Goal: Information Seeking & Learning: Learn about a topic

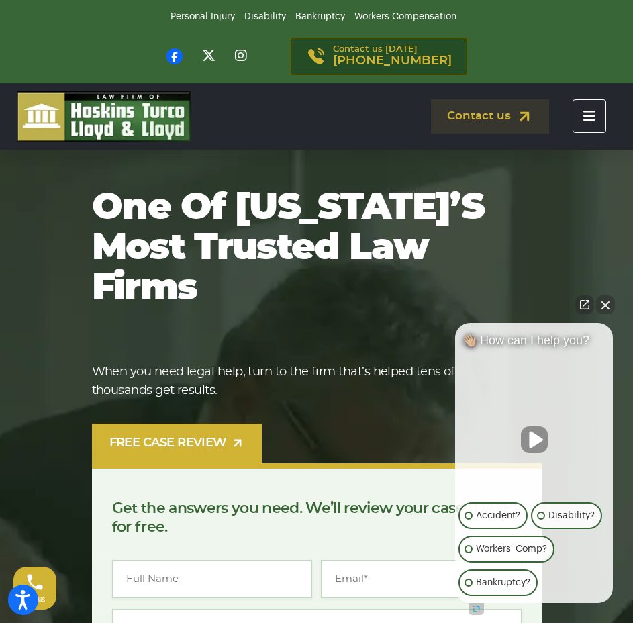
click at [608, 305] on button "Close Intaker Chat Widget" at bounding box center [605, 304] width 19 height 19
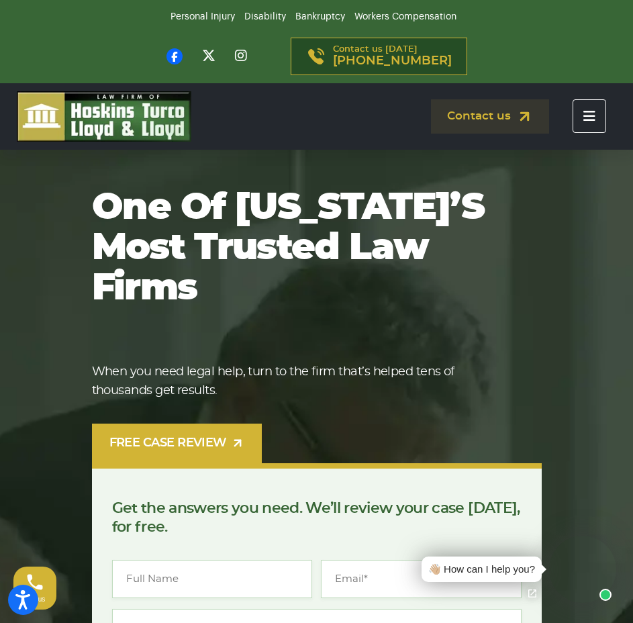
click at [581, 115] on button "Toggle navigation" at bounding box center [590, 116] width 34 height 34
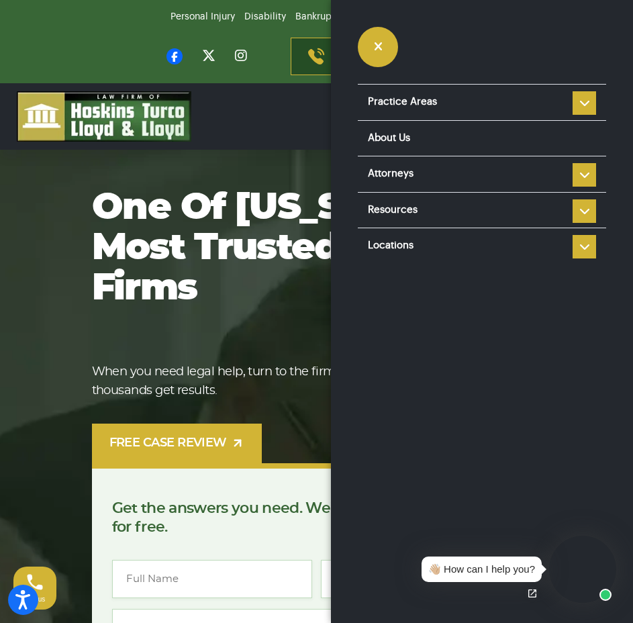
click at [374, 44] on icon "button" at bounding box center [378, 47] width 9 height 12
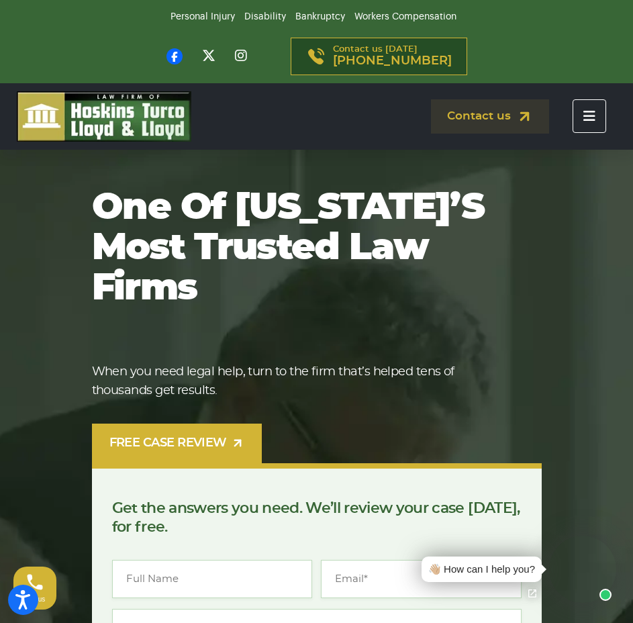
click at [170, 111] on img at bounding box center [104, 116] width 175 height 50
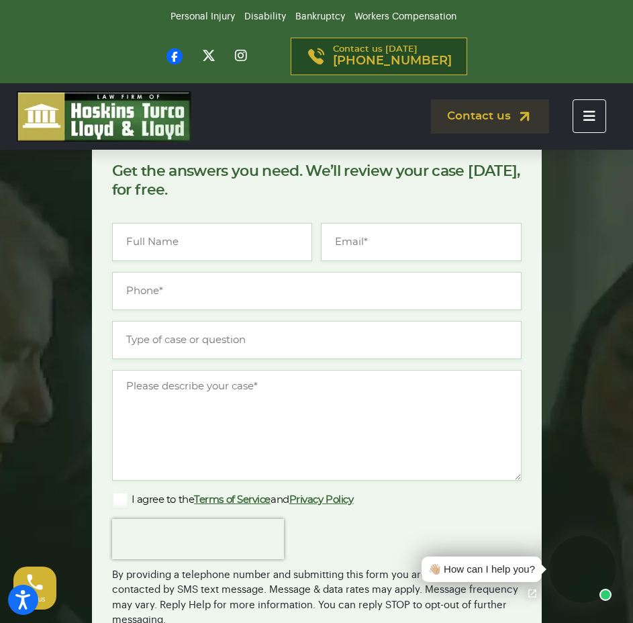
scroll to position [336, 0]
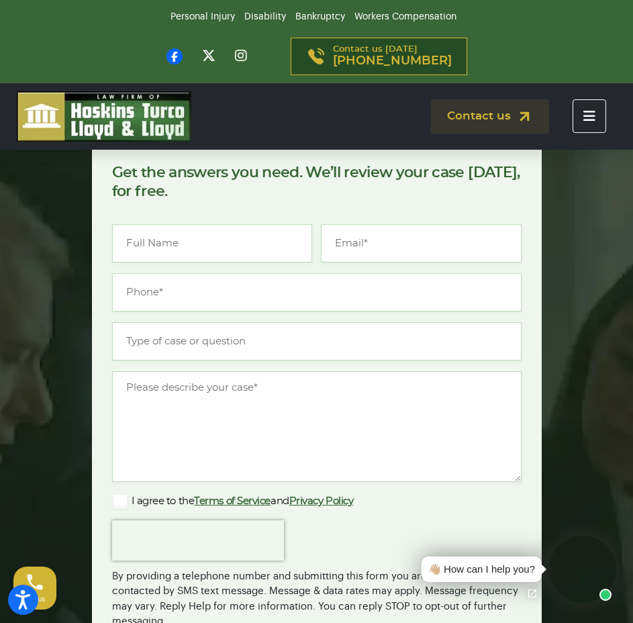
click at [580, 106] on button "Toggle navigation" at bounding box center [590, 116] width 34 height 34
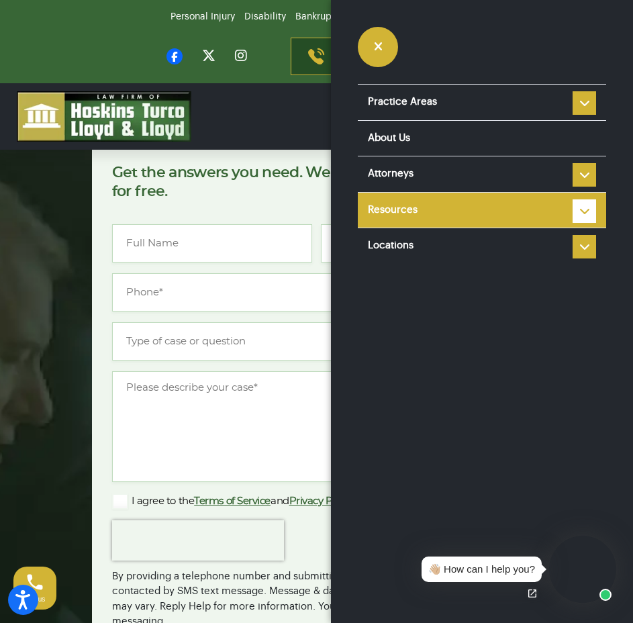
click at [583, 209] on li "Resources Reviews Police Accident Reports FAQ Blog HTLL Scholarship Types of Ca…" at bounding box center [482, 210] width 248 height 36
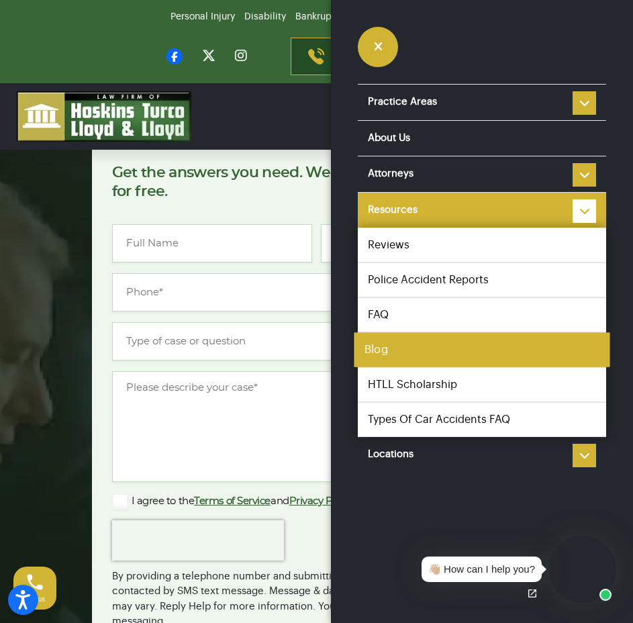
click at [390, 345] on link "Blog" at bounding box center [482, 349] width 256 height 35
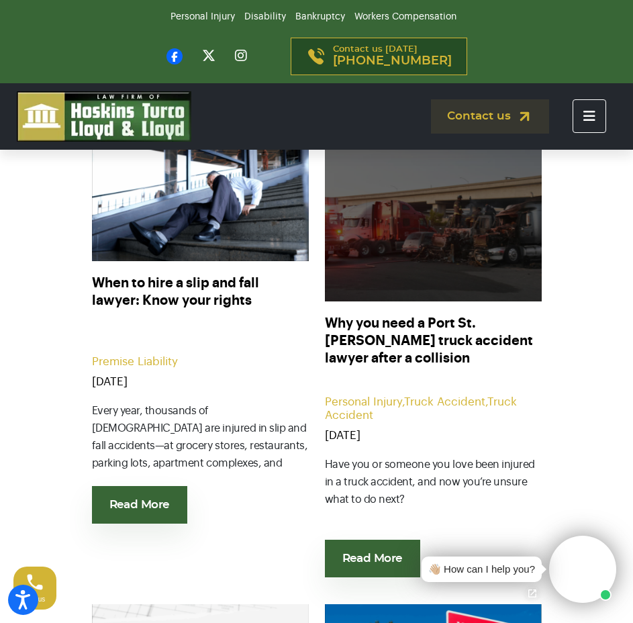
scroll to position [448, 0]
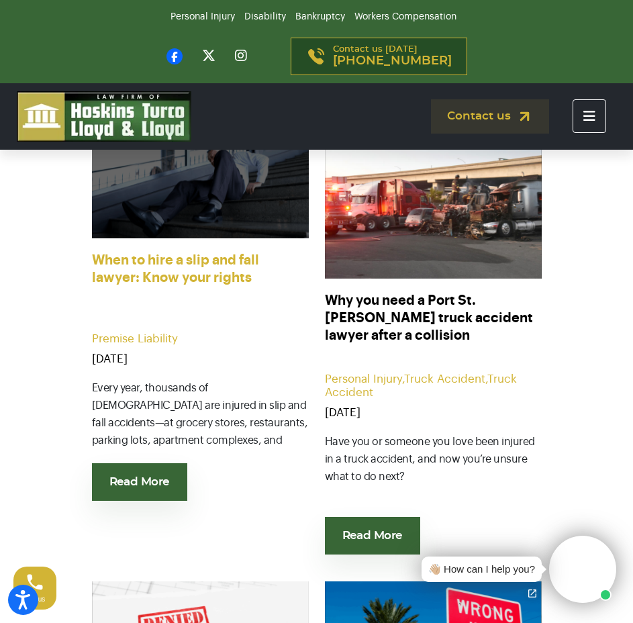
click at [207, 281] on link "When to hire a slip and fall lawyer: Know your rights" at bounding box center [200, 279] width 217 height 54
